Goal: Transaction & Acquisition: Purchase product/service

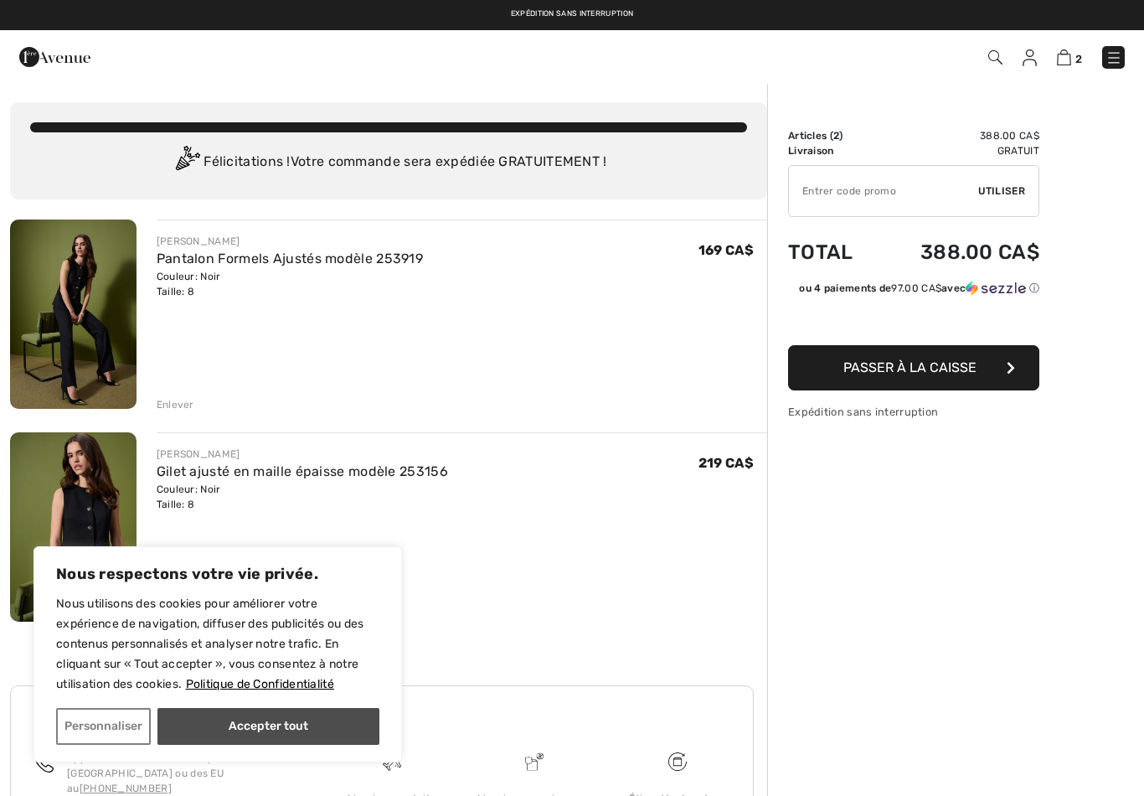
click at [273, 729] on button "Accepter tout" at bounding box center [268, 726] width 222 height 37
checkbox input "true"
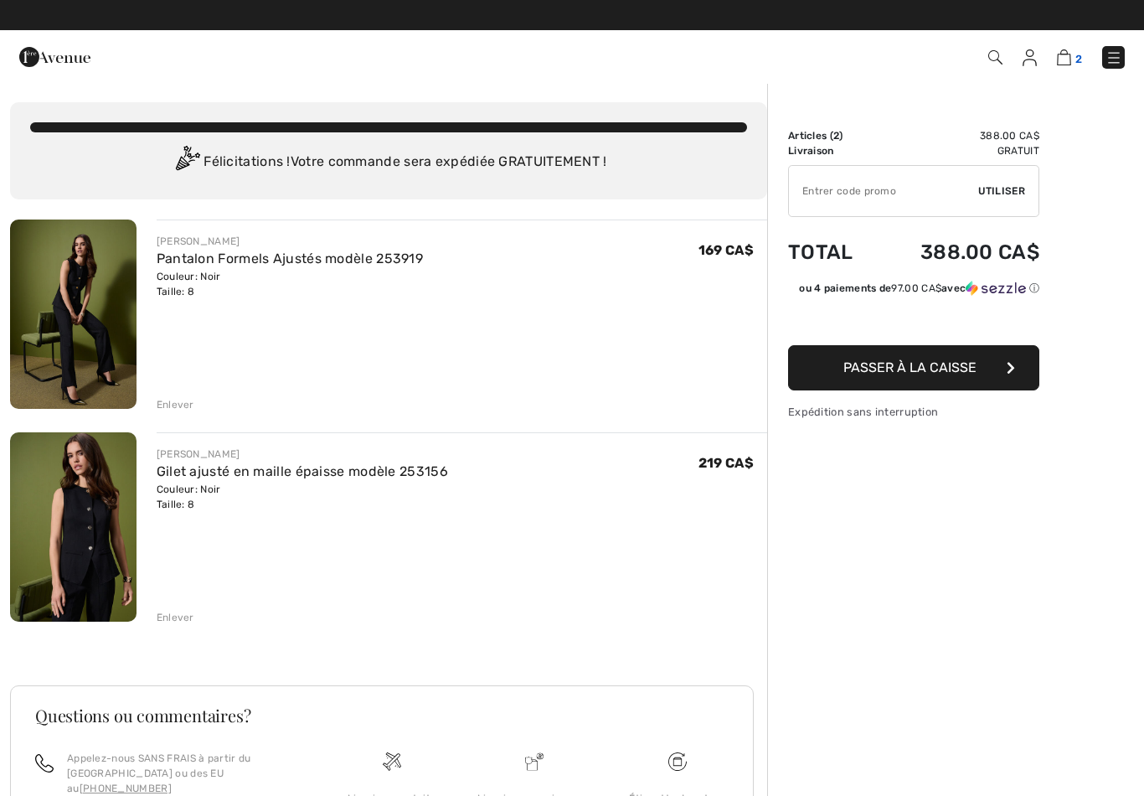
click at [1066, 60] on img at bounding box center [1064, 57] width 14 height 16
click at [1060, 65] on img at bounding box center [1064, 57] width 14 height 16
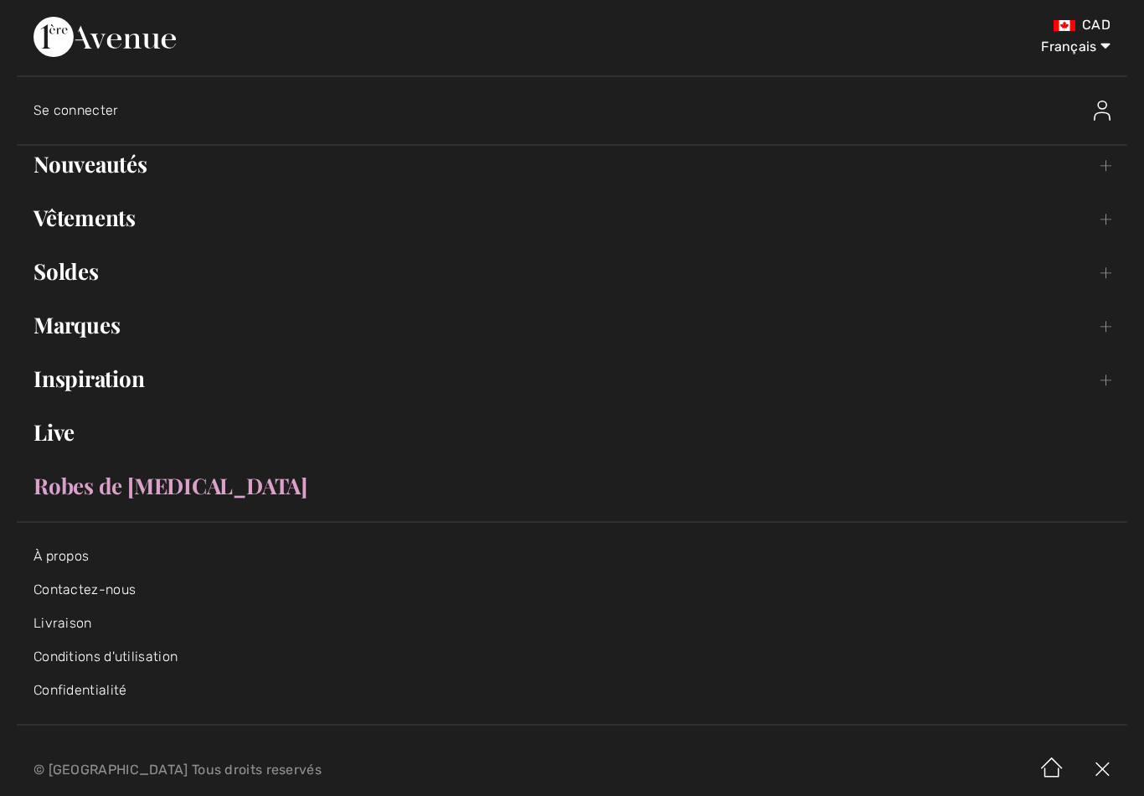
click at [162, 158] on link "Nouveautés Toggle submenu" at bounding box center [572, 164] width 1110 height 37
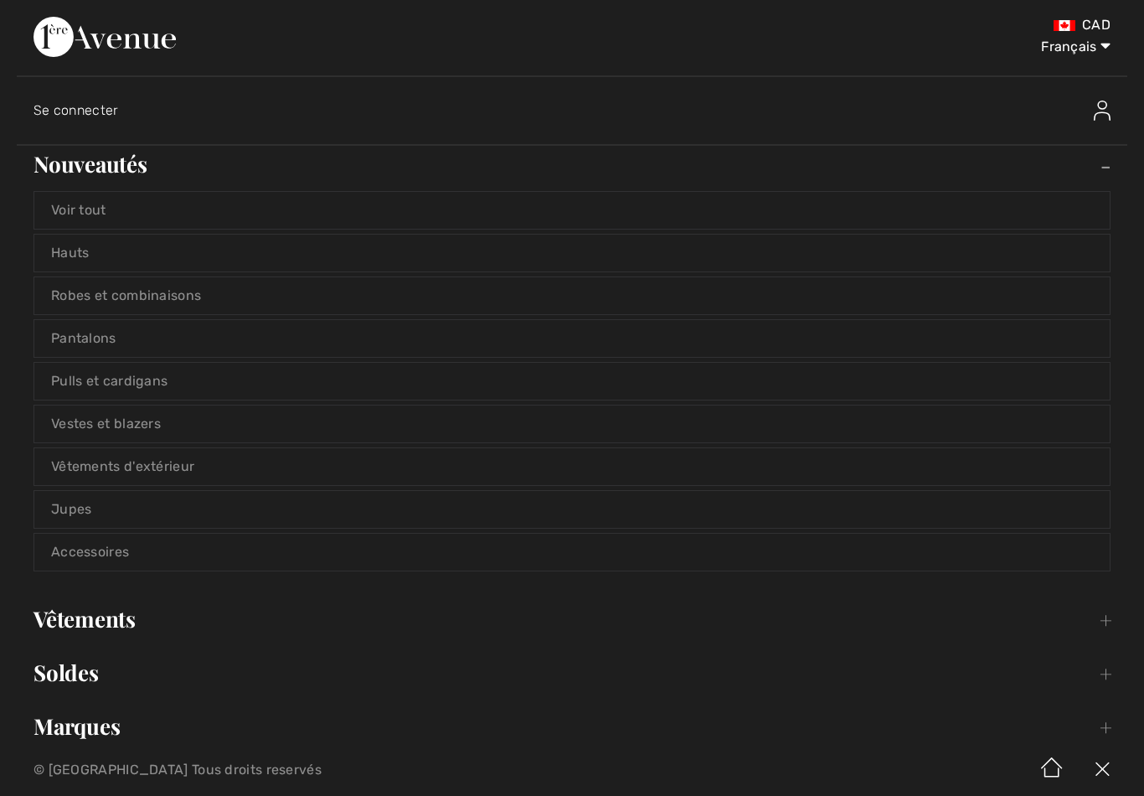
click at [219, 421] on link "Vestes et blazers" at bounding box center [571, 423] width 1075 height 37
click at [218, 409] on link "Vestes et blazers" at bounding box center [571, 423] width 1075 height 37
click at [162, 409] on link "Vestes et blazers" at bounding box center [571, 423] width 1075 height 37
click at [141, 417] on link "Vestes et blazers" at bounding box center [571, 423] width 1075 height 37
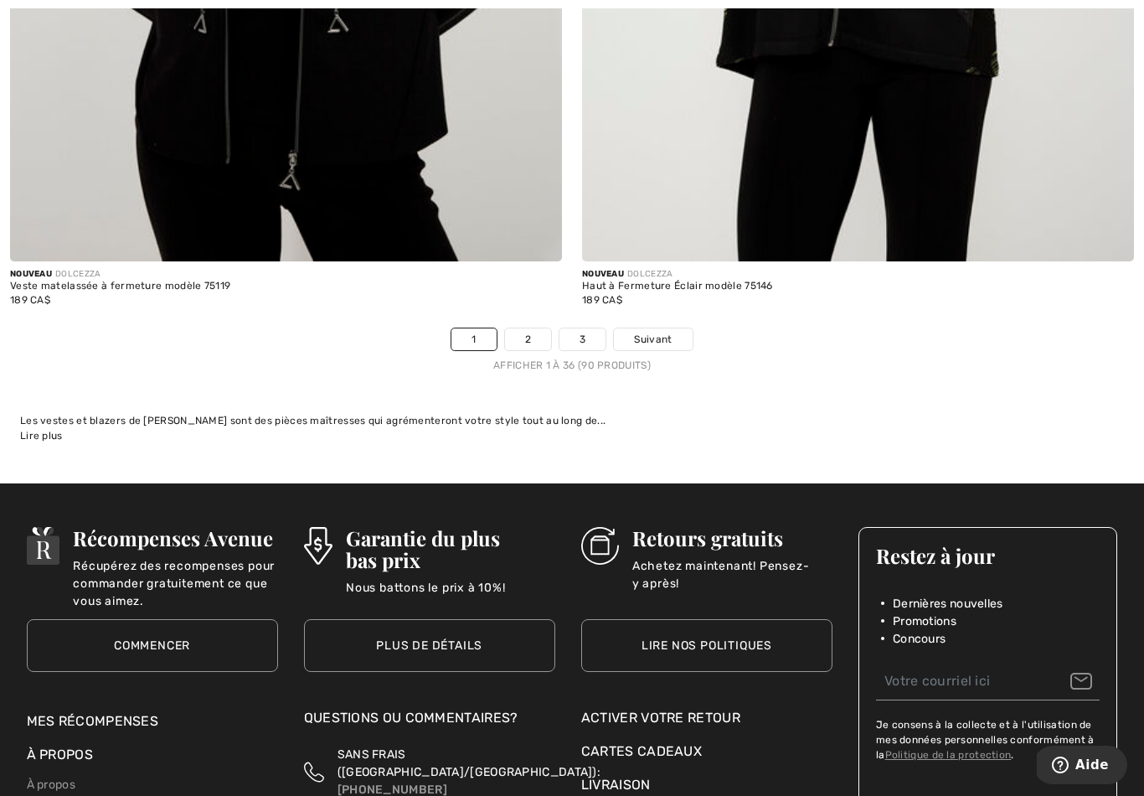
scroll to position [16364, 0]
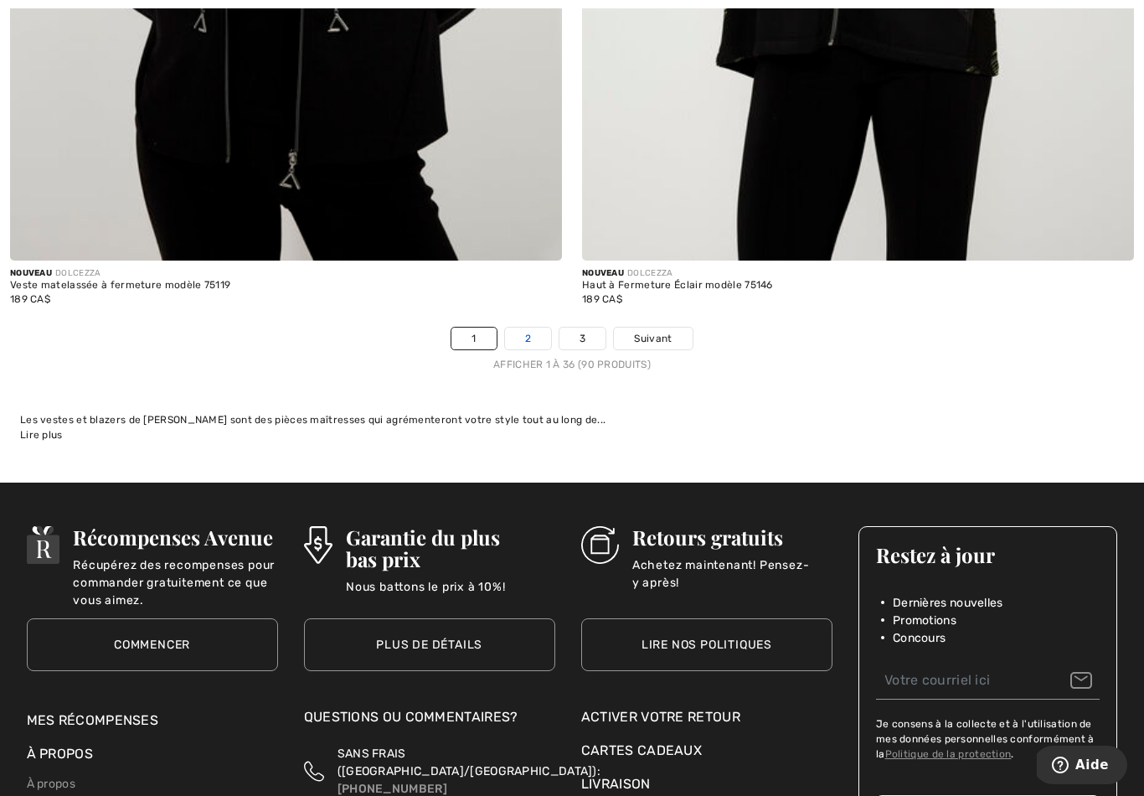
click at [529, 327] on link "2" at bounding box center [528, 338] width 46 height 22
click at [538, 327] on link "2" at bounding box center [528, 338] width 46 height 22
click at [529, 327] on link "2" at bounding box center [528, 338] width 46 height 22
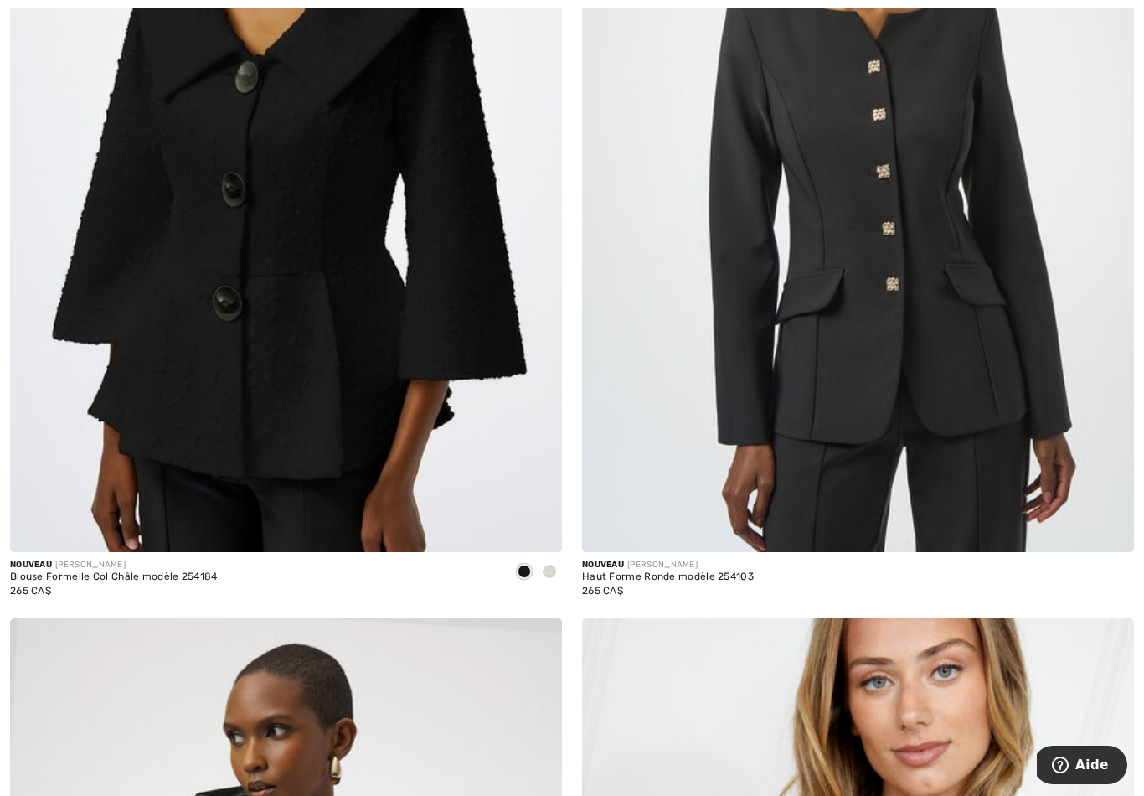
scroll to position [9598, 0]
click at [962, 354] on img at bounding box center [858, 137] width 552 height 828
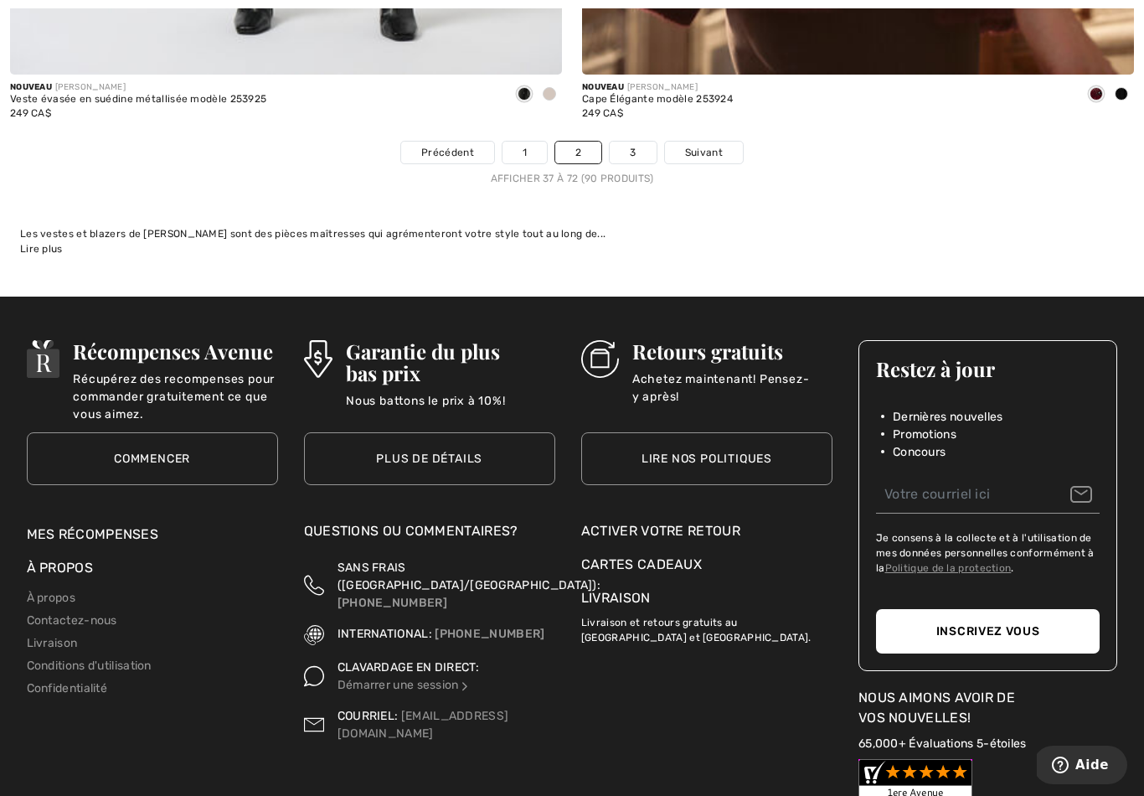
scroll to position [16550, 0]
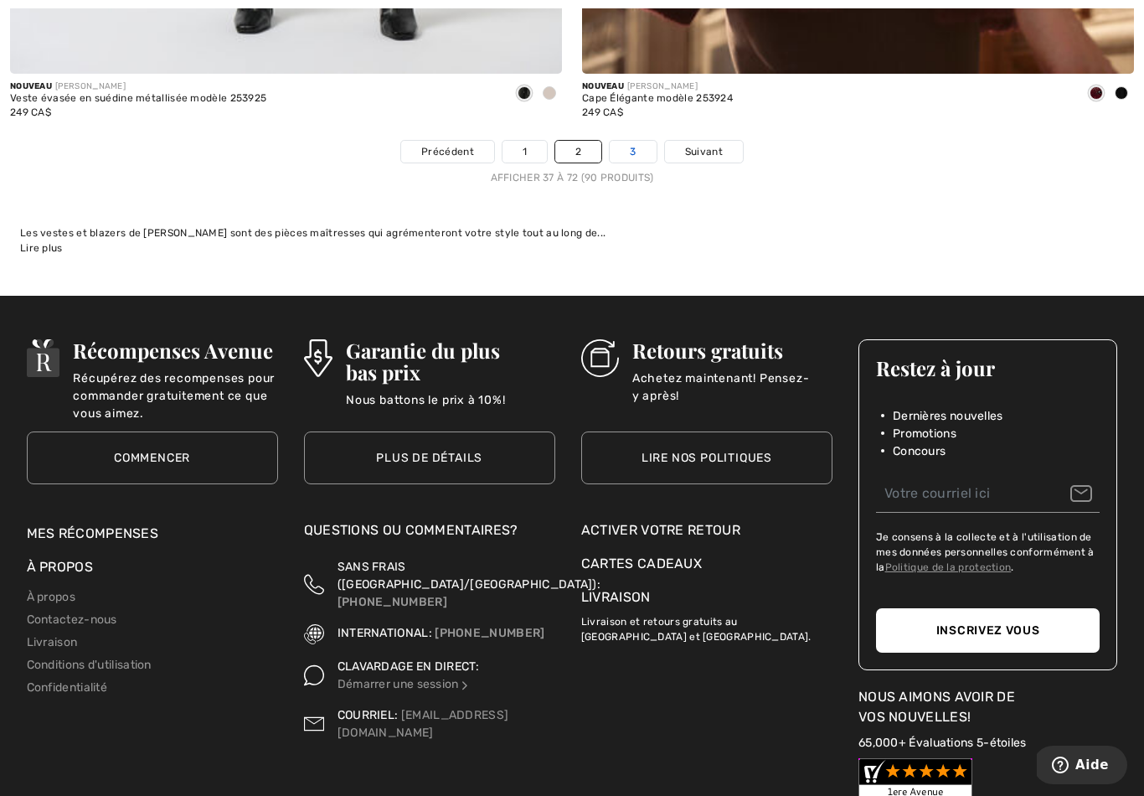
click at [638, 141] on link "3" at bounding box center [633, 152] width 46 height 22
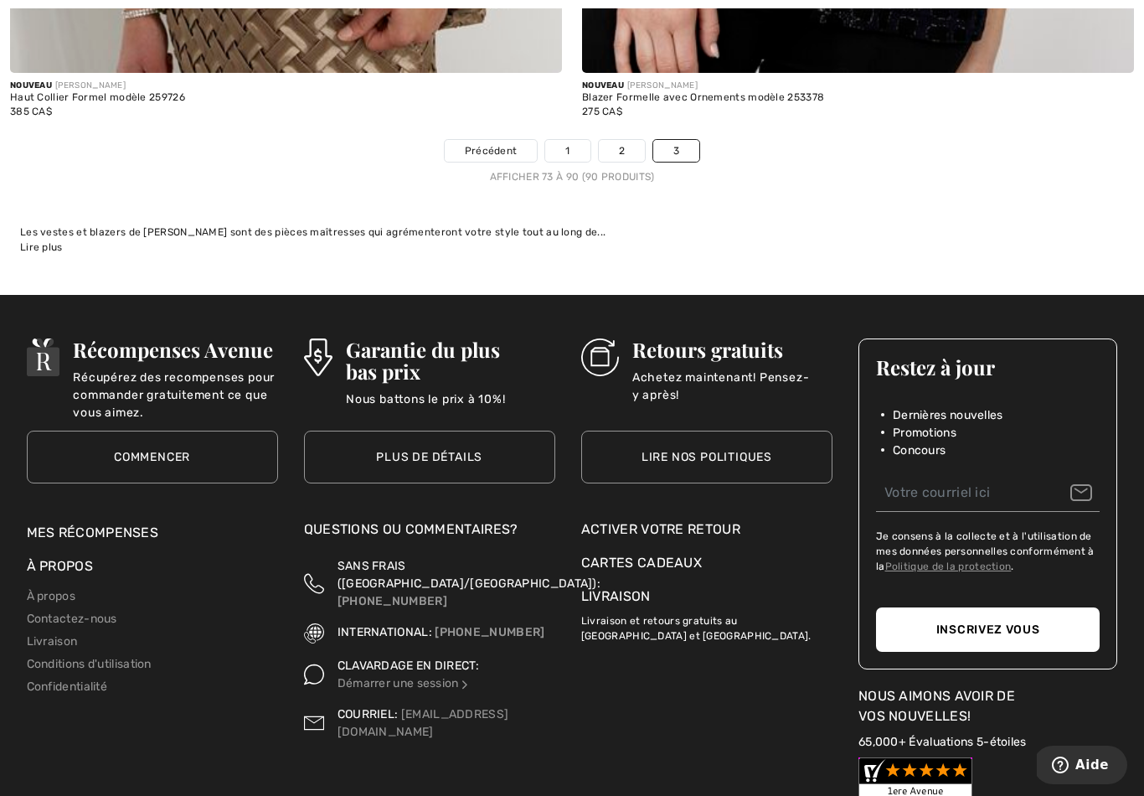
scroll to position [8290, 0]
